Goal: Task Accomplishment & Management: Use online tool/utility

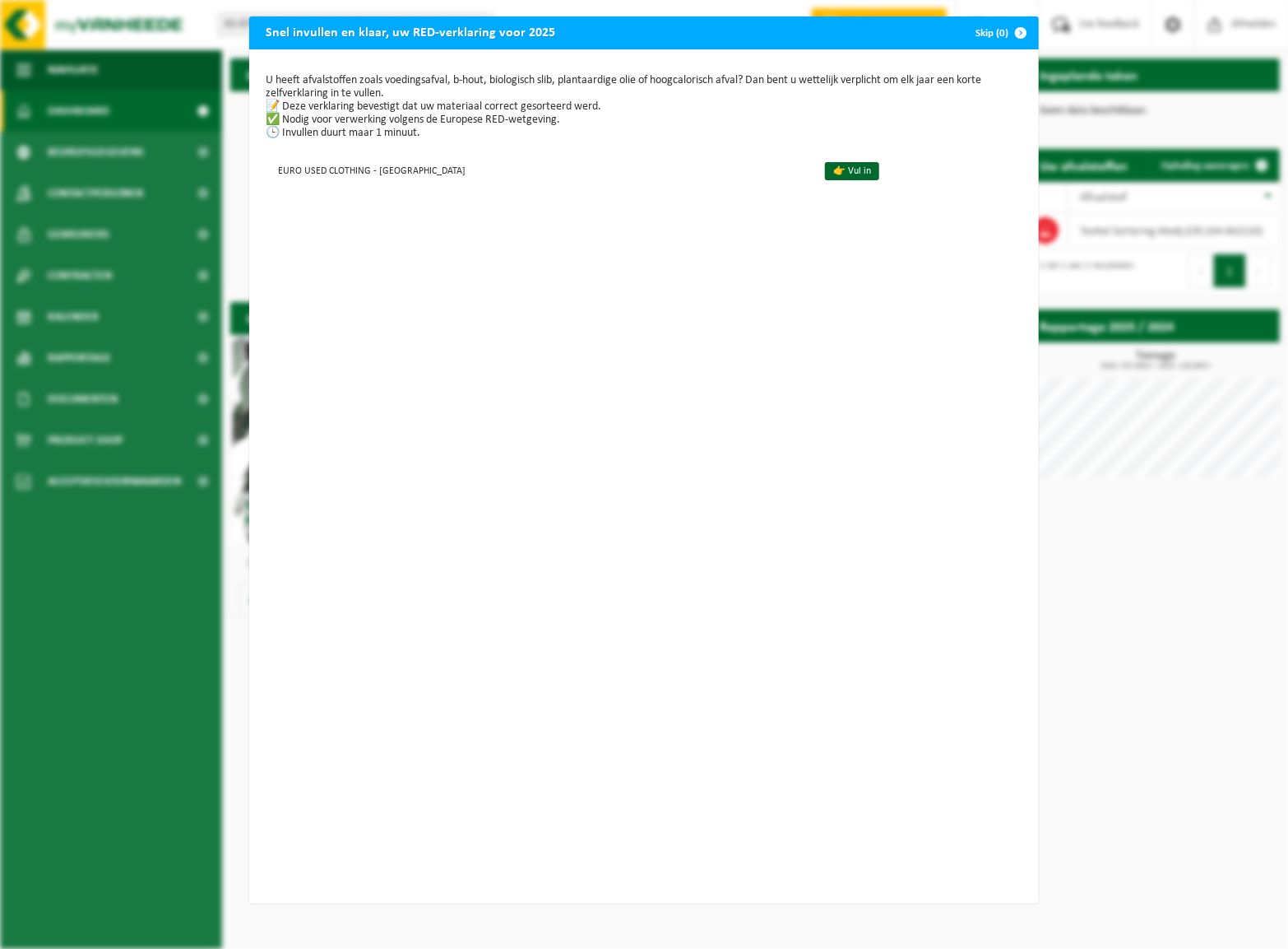
click at [471, 131] on p "U heeft afvalstoffen zoals voedingsafval, b-hout, biologisch slib, plantaardige…" at bounding box center [644, 107] width 757 height 66
click at [833, 168] on link "👉 Vul in" at bounding box center [852, 171] width 54 height 18
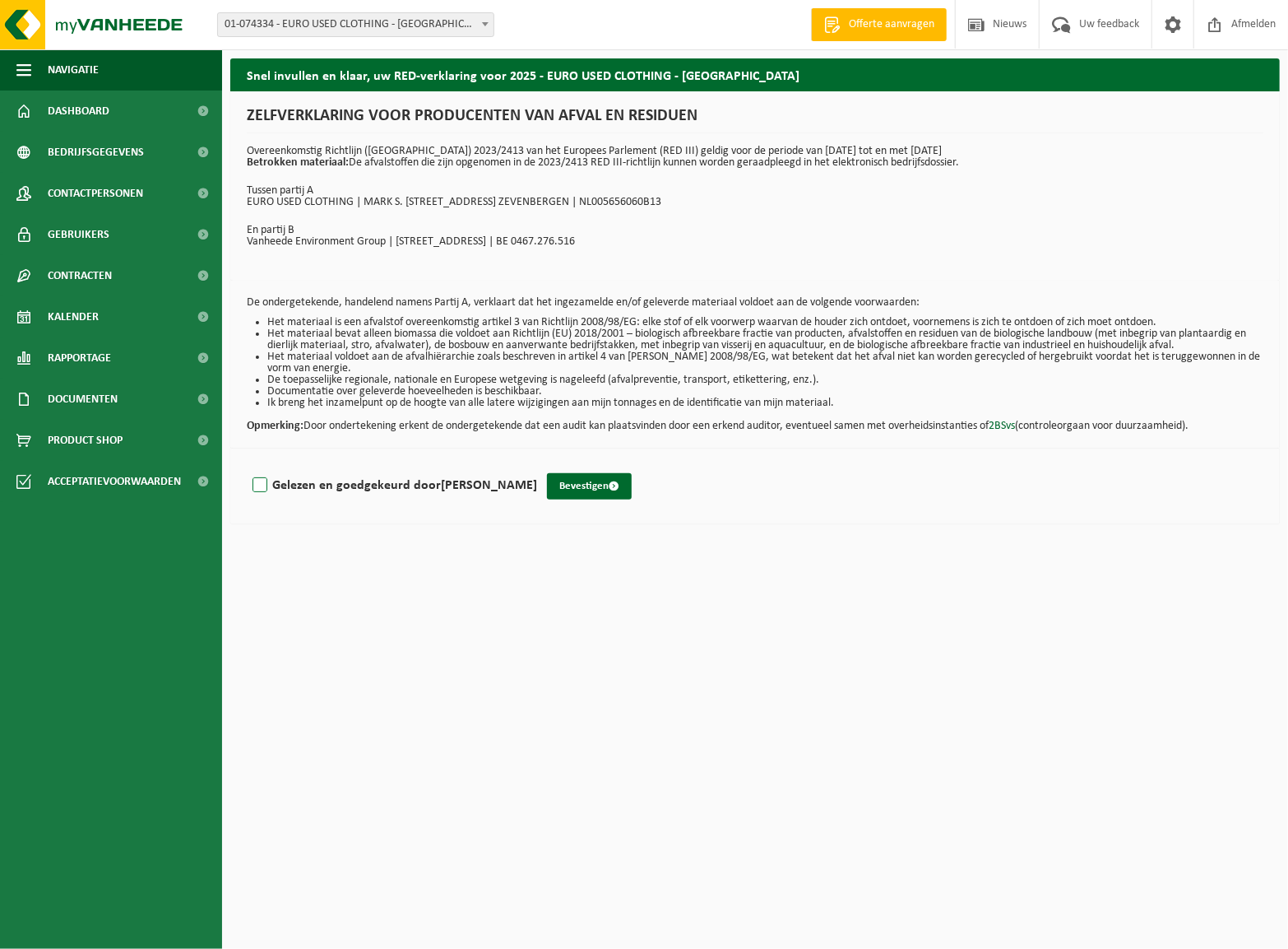
click at [283, 484] on label "Gelezen en goedgekeurd door JUDITH VAN DER HORST" at bounding box center [393, 485] width 288 height 24
click at [537, 465] on input "Gelezen en goedgekeurd door JUDITH VAN DER HORST" at bounding box center [537, 464] width 1 height 1
checkbox input "true"
click at [610, 478] on button "Bevestigen" at bounding box center [589, 486] width 84 height 26
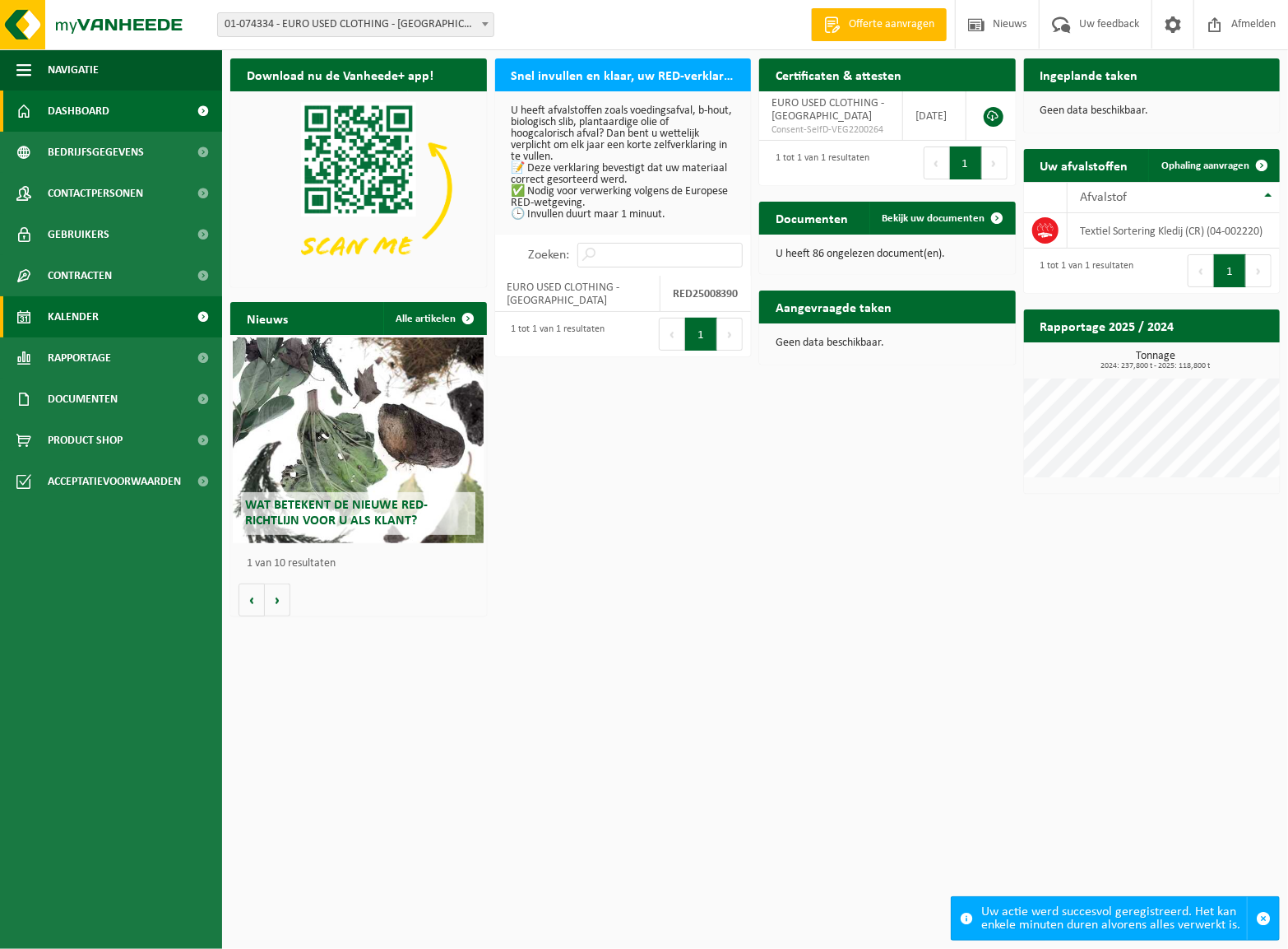
click at [116, 317] on link "Kalender" at bounding box center [111, 316] width 222 height 41
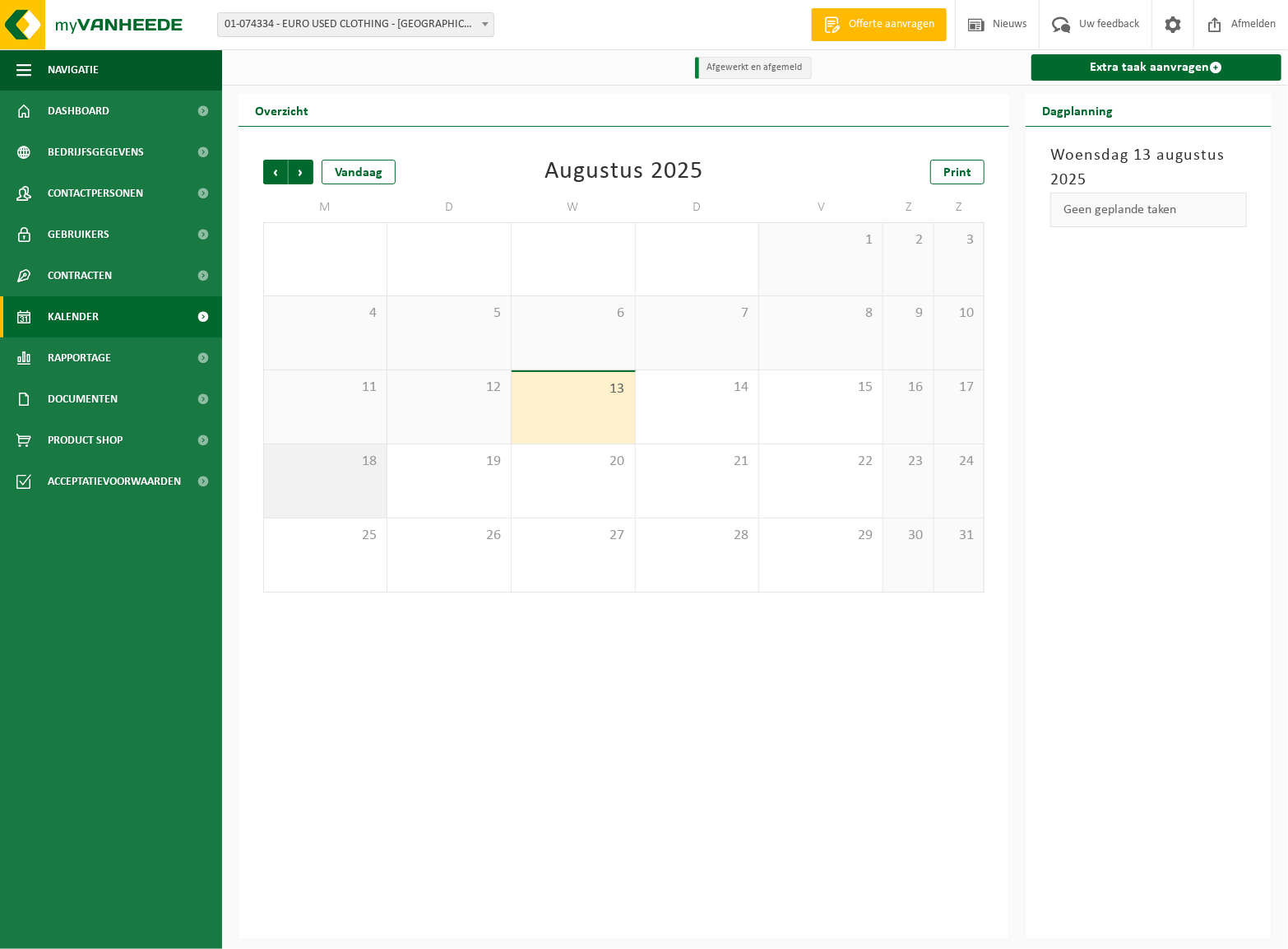
click at [338, 473] on div "18" at bounding box center [325, 480] width 122 height 73
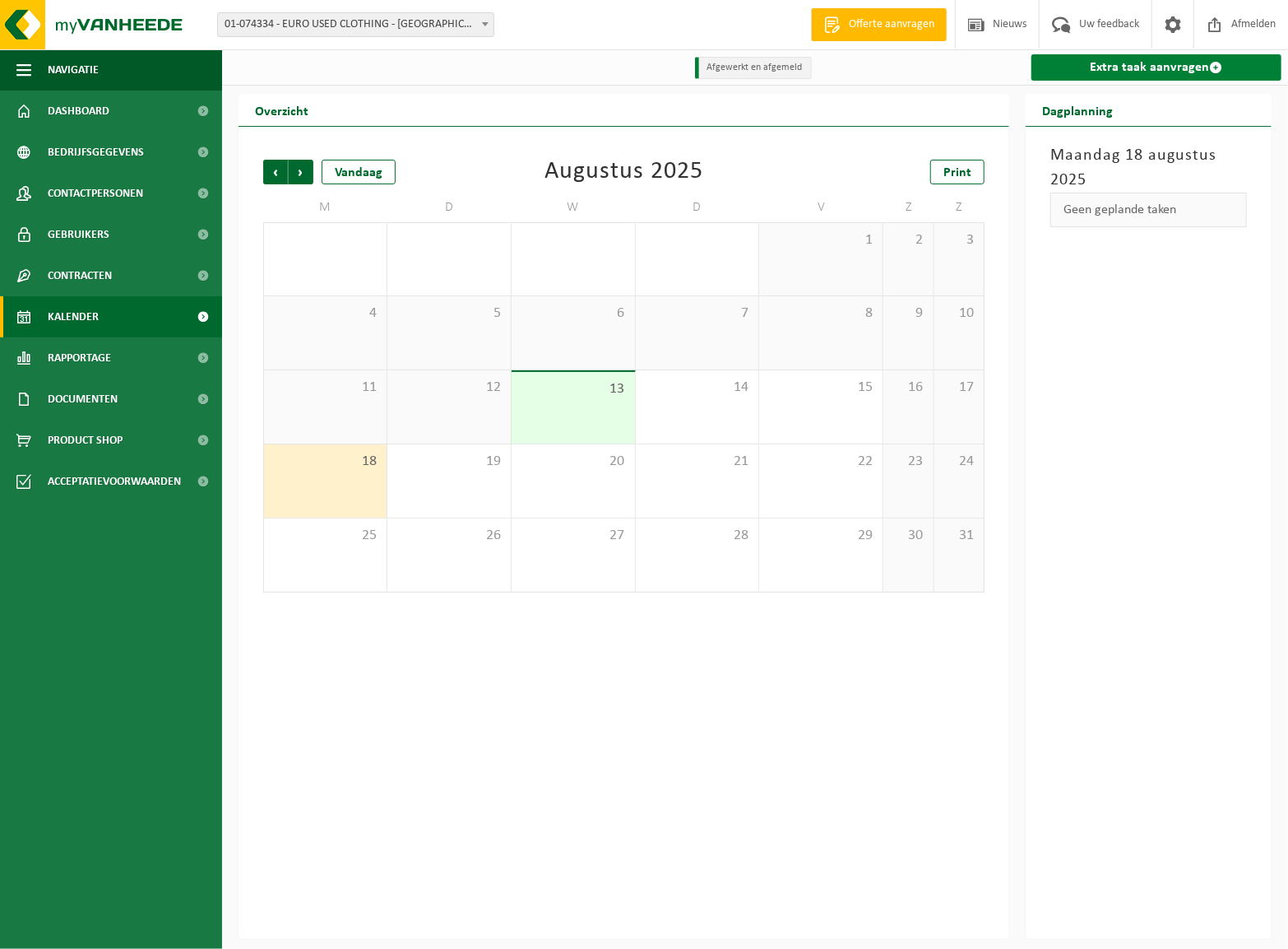
click at [1201, 57] on link "Extra taak aanvragen" at bounding box center [1156, 67] width 250 height 26
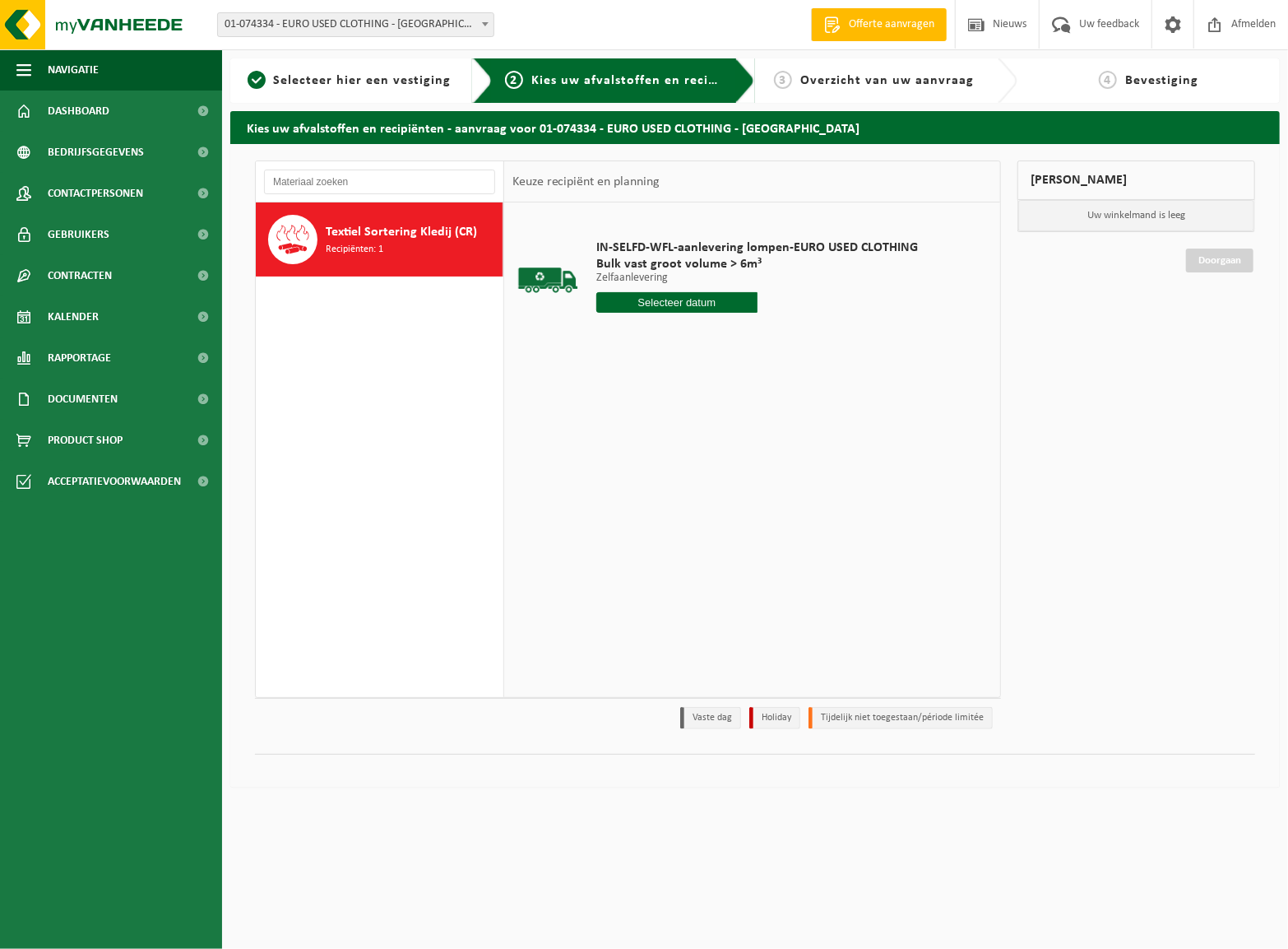
click at [679, 300] on input "text" at bounding box center [677, 302] width 161 height 20
click at [609, 468] on div "18" at bounding box center [612, 474] width 29 height 26
type input "Van 2025-08-18"
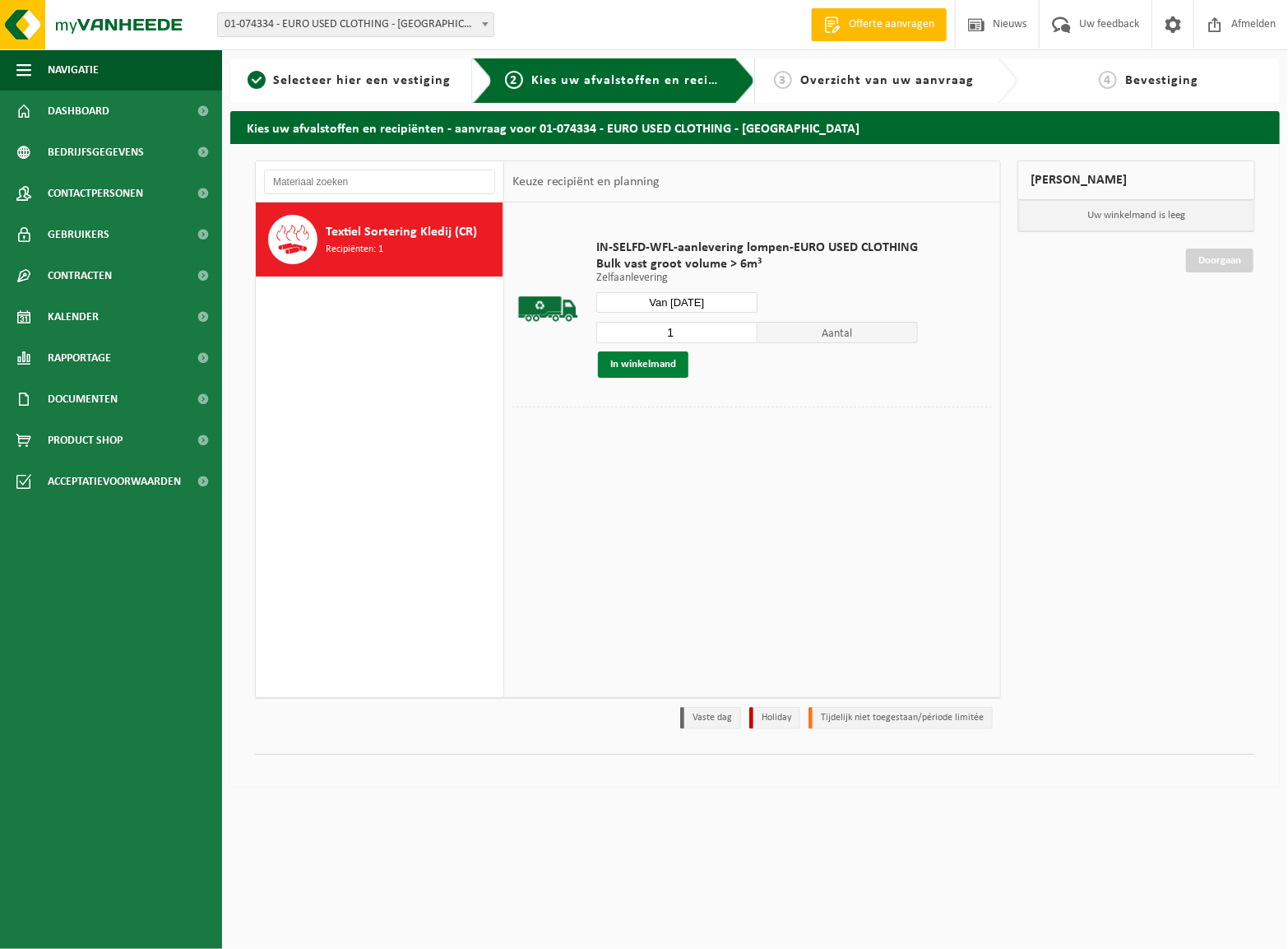
click at [638, 361] on button "In winkelmand" at bounding box center [642, 364] width 90 height 26
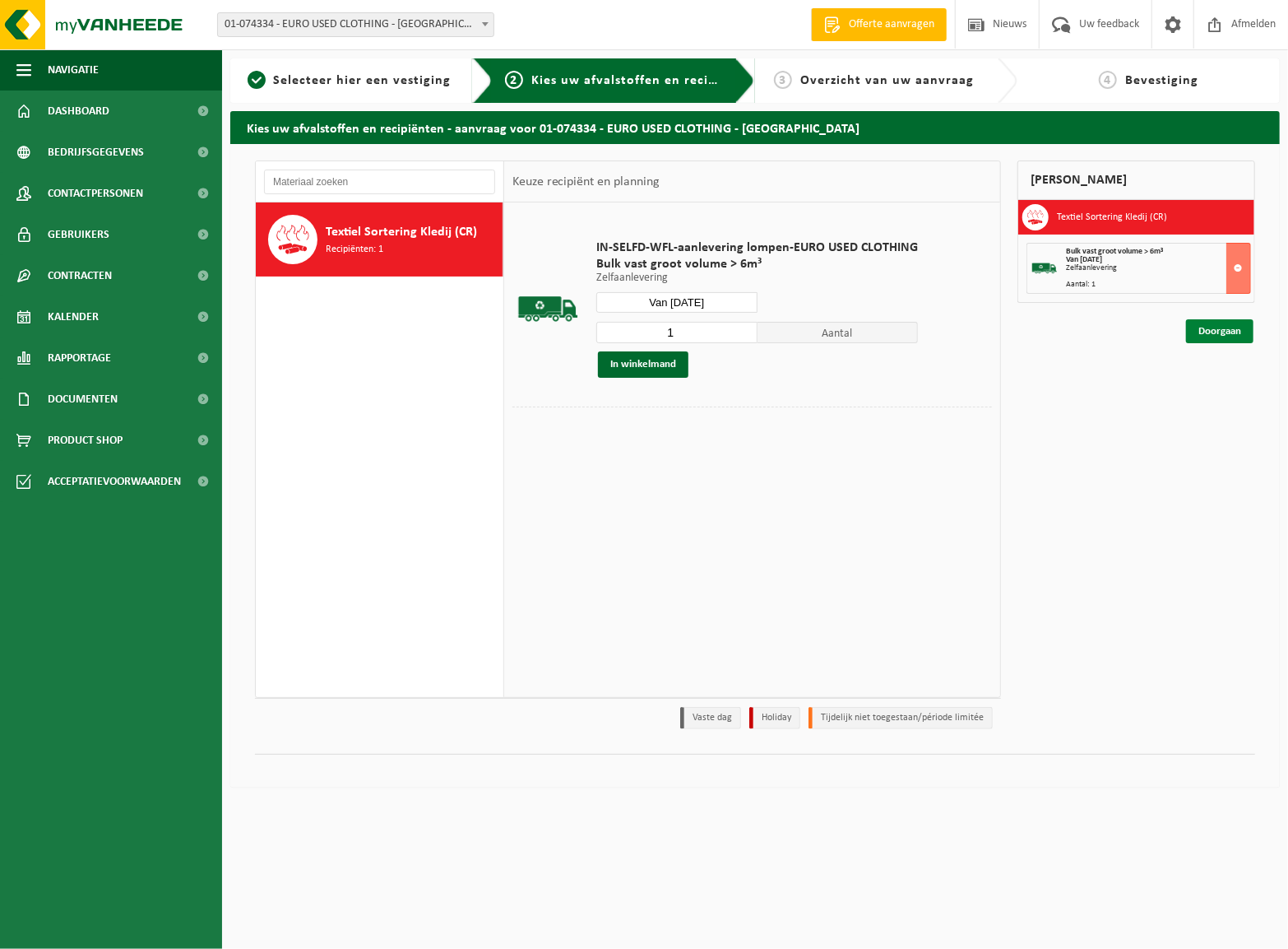
click at [1231, 342] on link "Doorgaan" at bounding box center [1220, 331] width 68 height 24
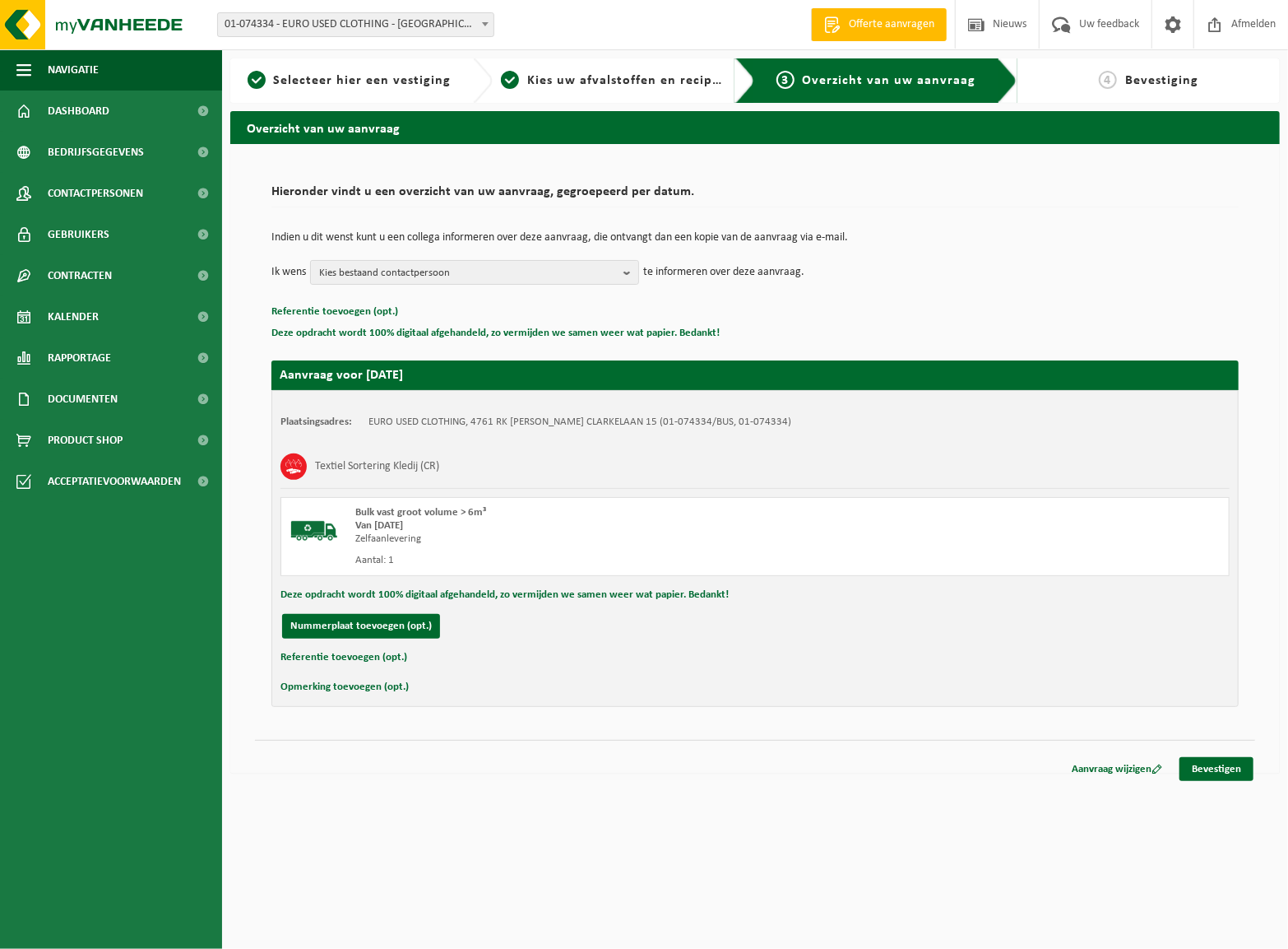
click at [414, 252] on td "Indien u dit wenst kunt u een collega informeren over deze aanvraag, die ontvan…" at bounding box center [755, 245] width 967 height 28
click at [422, 263] on span "Kies bestaand contactpersoon" at bounding box center [467, 273] width 298 height 24
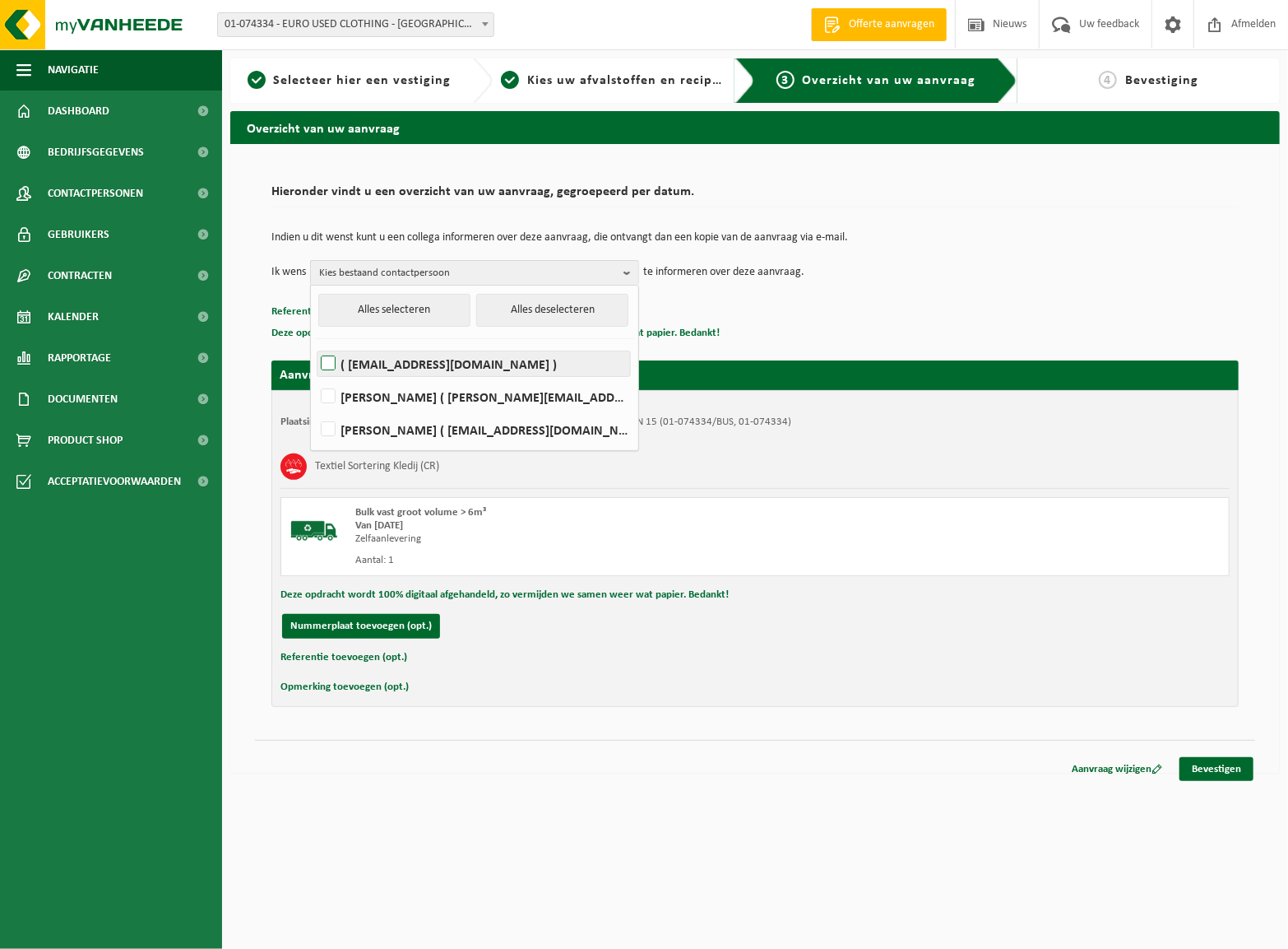
click at [380, 364] on label "( info@eurousedclothing.nl )" at bounding box center [473, 363] width 312 height 24
click at [315, 344] on input "( info@eurousedclothing.nl )" at bounding box center [314, 343] width 1 height 1
checkbox input "true"
drag, startPoint x: 356, startPoint y: 427, endPoint x: 488, endPoint y: 458, distance: 135.6
click at [357, 427] on label "WOUTER LEMIERE ( wouter@vuylsteketransport.be )" at bounding box center [473, 429] width 312 height 24
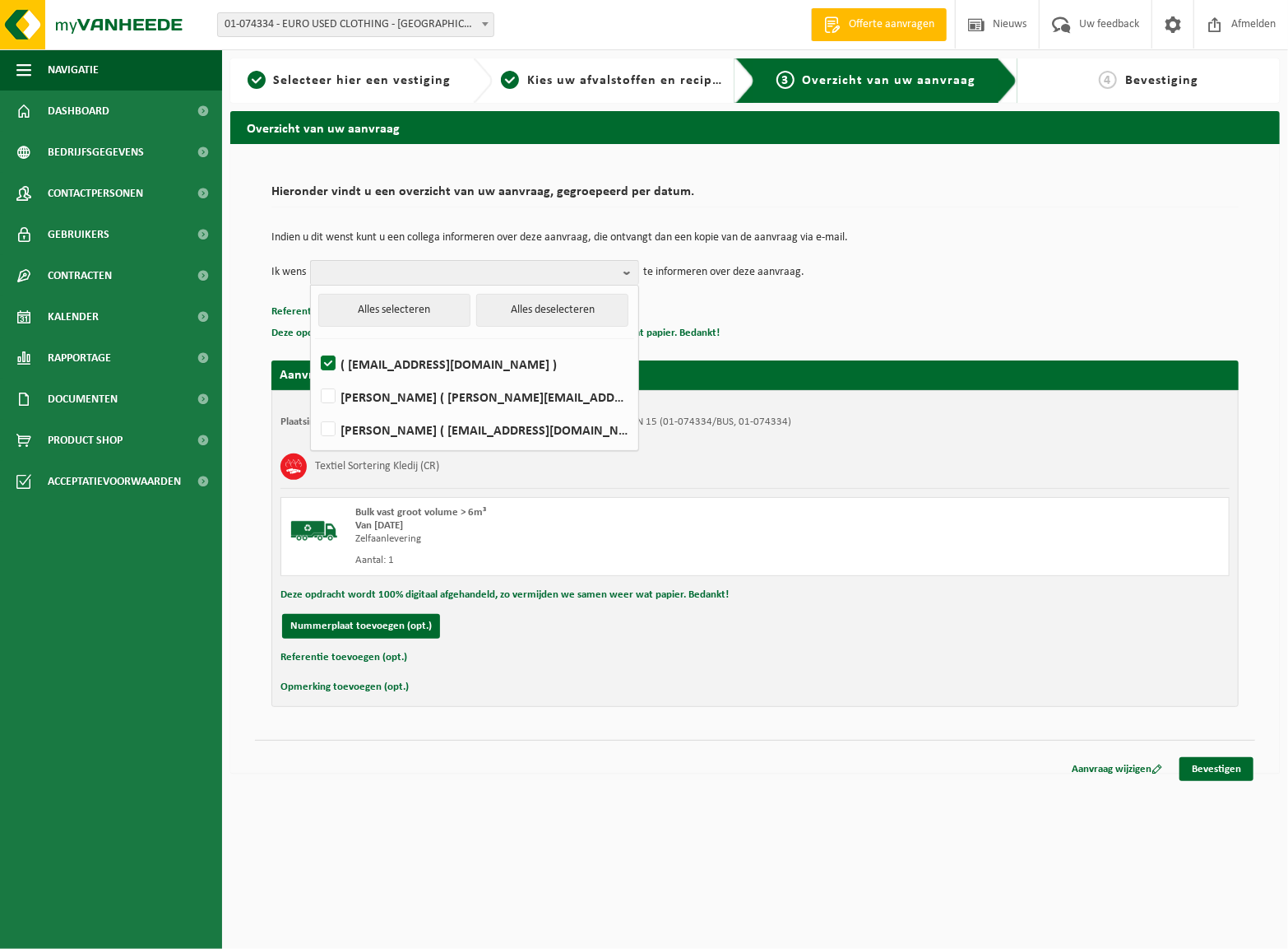
click at [315, 409] on input "WOUTER LEMIERE ( wouter@vuylsteketransport.be )" at bounding box center [314, 409] width 1 height 1
checkbox input "true"
click at [1208, 766] on link "Bevestigen" at bounding box center [1216, 769] width 74 height 24
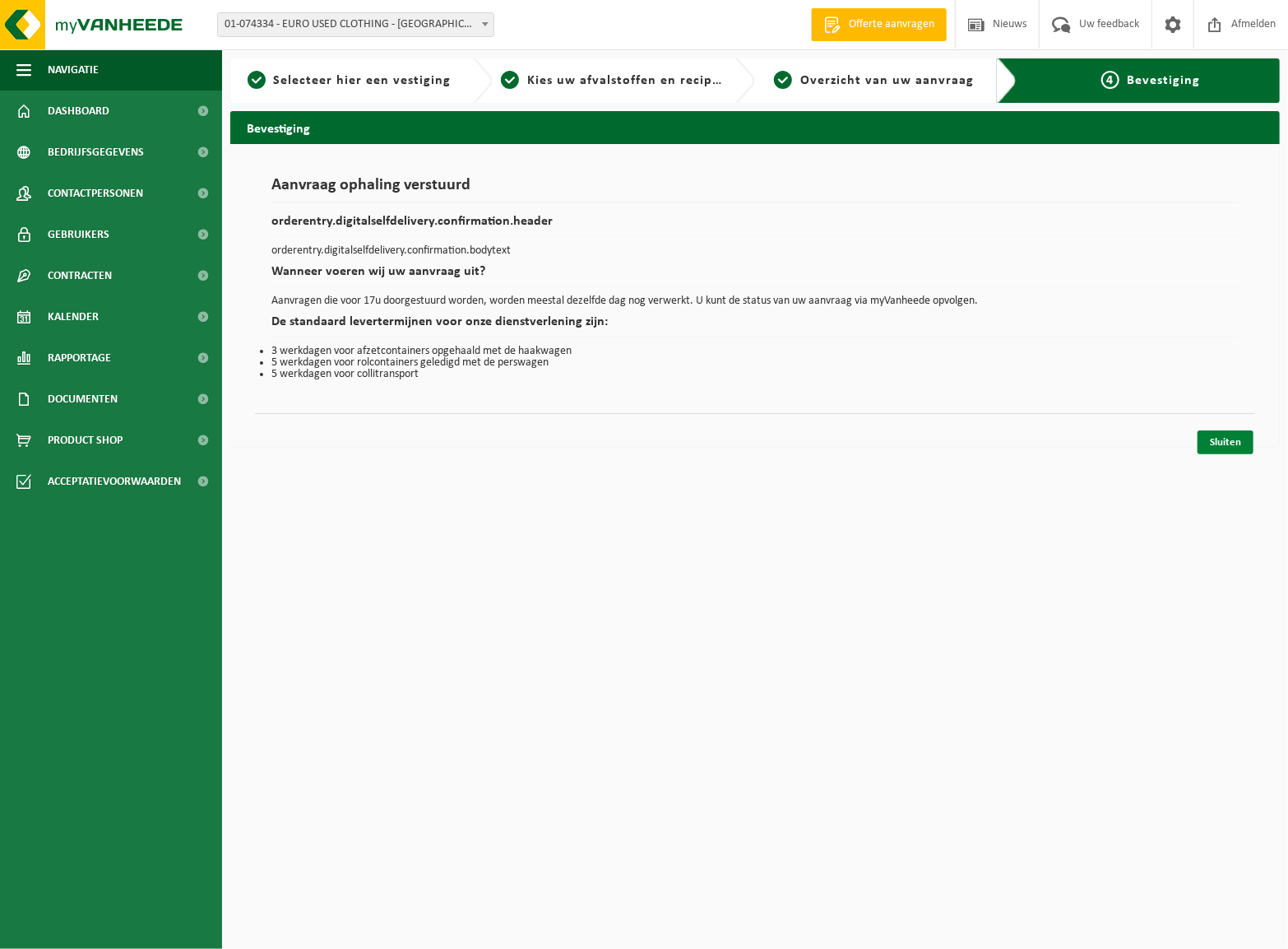
click at [1236, 442] on link "Sluiten" at bounding box center [1226, 442] width 56 height 24
